Goal: Check status: Check status

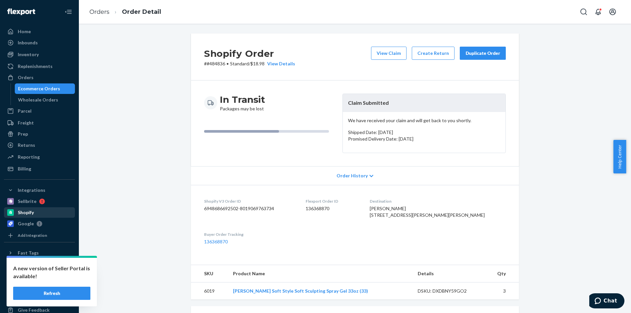
click at [36, 210] on div "Shopify" at bounding box center [40, 212] width 70 height 9
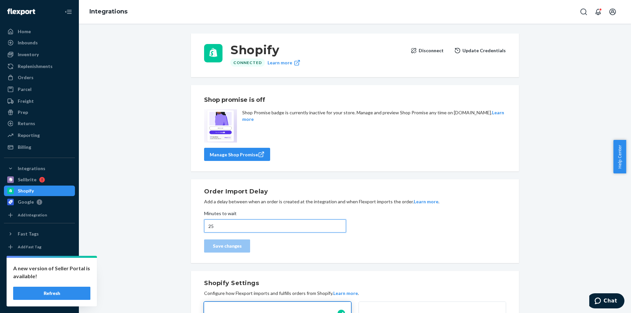
click at [235, 229] on div "Shopify Connected Learn more Disconnect Update Credentials Shop promise is off …" at bounding box center [355, 309] width 328 height 558
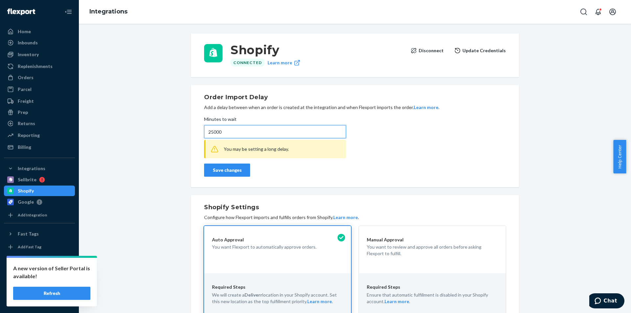
type input "25000"
click at [226, 172] on div "Save changes" at bounding box center [227, 170] width 35 height 7
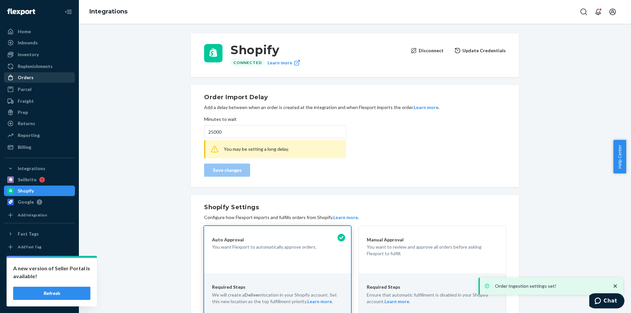
click at [34, 74] on div "Orders" at bounding box center [40, 77] width 70 height 9
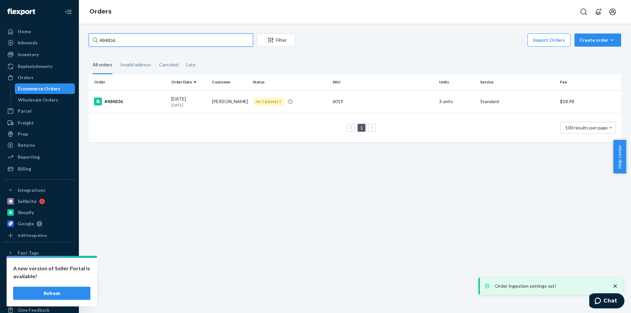
drag, startPoint x: 122, startPoint y: 43, endPoint x: 90, endPoint y: 42, distance: 31.9
click at [90, 42] on input "484836" at bounding box center [171, 40] width 164 height 13
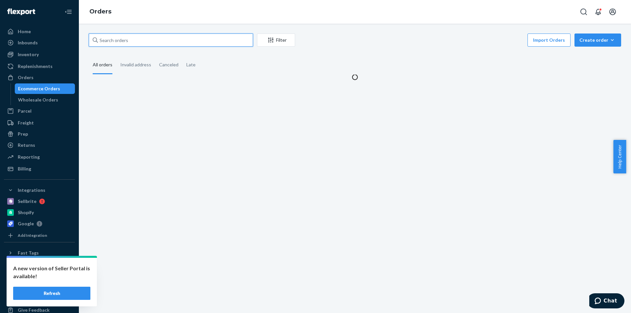
paste input "487977"
type input "487977"
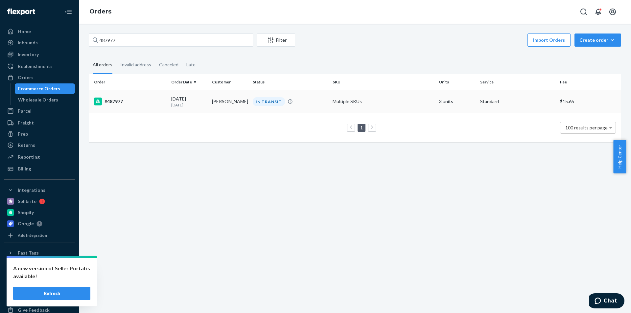
click at [196, 110] on td "[DATE] [DATE]" at bounding box center [189, 101] width 41 height 23
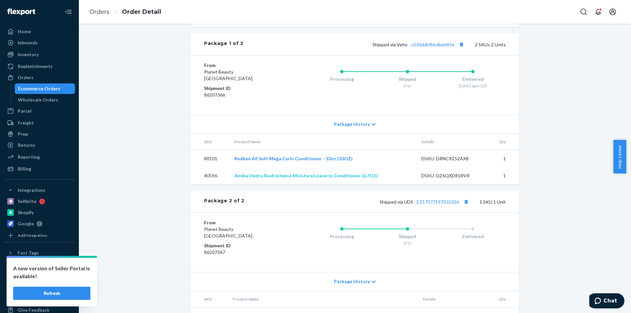
scroll to position [339, 0]
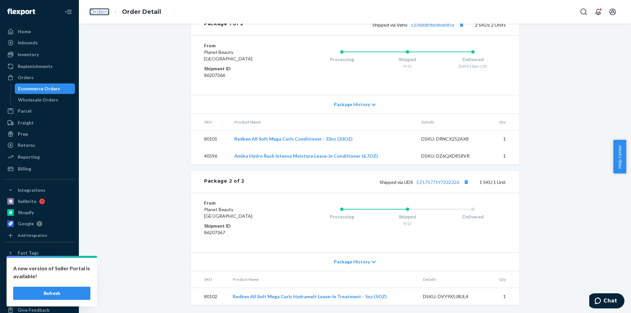
click at [103, 13] on link "Orders" at bounding box center [99, 11] width 20 height 7
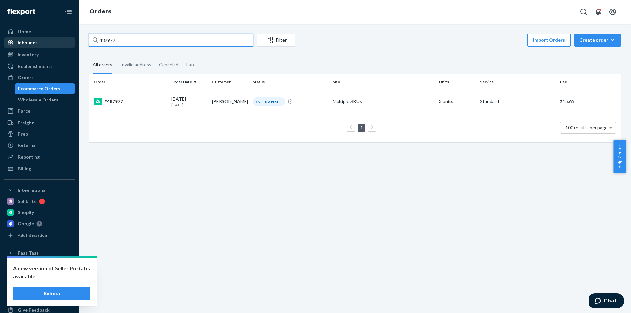
drag, startPoint x: 126, startPoint y: 41, endPoint x: 58, endPoint y: 43, distance: 67.8
click at [60, 43] on div "Home Inbounds Shipping Plans Problems Inventory Products Replenishments Orders …" at bounding box center [315, 156] width 631 height 313
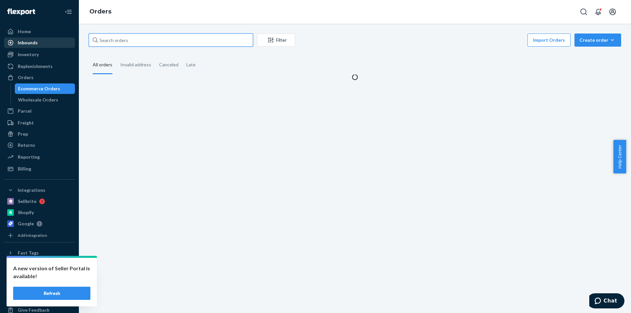
paste input "136368870"
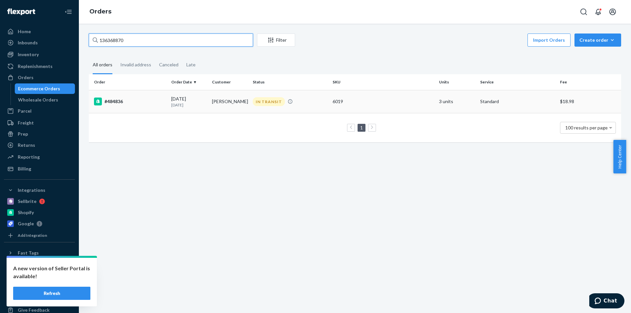
type input "136368870"
click at [226, 103] on td "[PERSON_NAME]" at bounding box center [229, 101] width 41 height 23
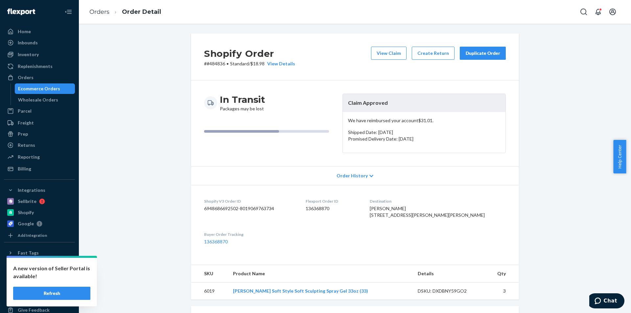
click at [215, 63] on p "# #484836 • Standard / $18.98 View Details" at bounding box center [249, 64] width 91 height 7
copy p "484836"
